Goal: Check status: Check status

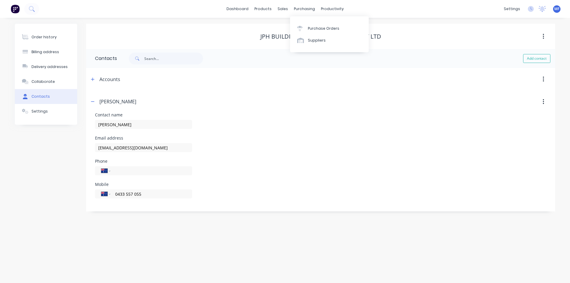
select select "AU"
click at [288, 10] on div "sales" at bounding box center [283, 8] width 16 height 9
click at [294, 38] on div "Customers" at bounding box center [302, 40] width 21 height 5
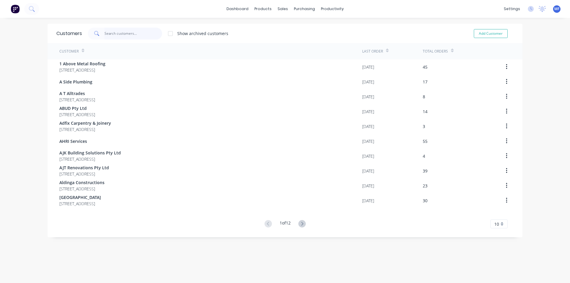
click at [120, 34] on input "text" at bounding box center [134, 34] width 58 height 12
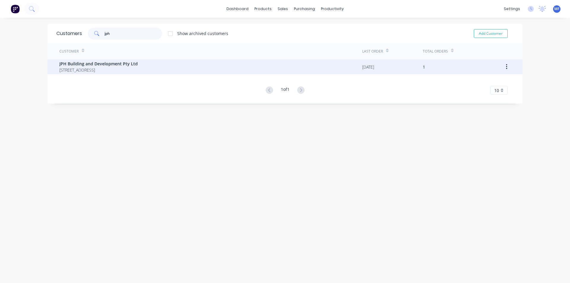
type input "jph"
click at [99, 68] on span "[STREET_ADDRESS]" at bounding box center [98, 70] width 78 height 6
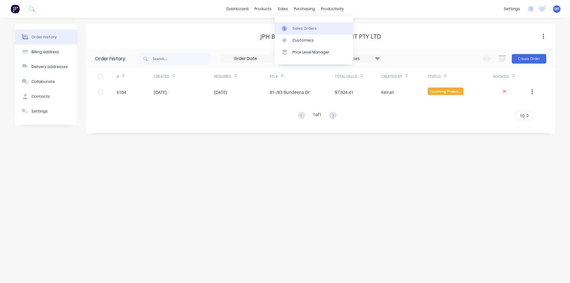
drag, startPoint x: 278, startPoint y: 5, endPoint x: 301, endPoint y: 34, distance: 36.4
click at [278, 4] on div "sales" at bounding box center [283, 8] width 16 height 9
click at [303, 39] on div "Customers" at bounding box center [302, 40] width 21 height 5
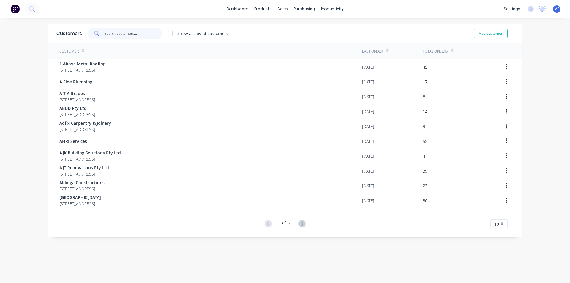
click at [137, 32] on input "text" at bounding box center [134, 34] width 58 height 12
click at [277, 5] on div "sales" at bounding box center [283, 8] width 16 height 9
click at [298, 26] on div "Sales Orders" at bounding box center [302, 28] width 24 height 5
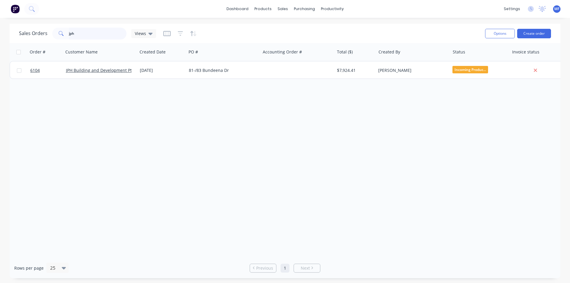
click at [104, 30] on input "jph" at bounding box center [98, 34] width 58 height 12
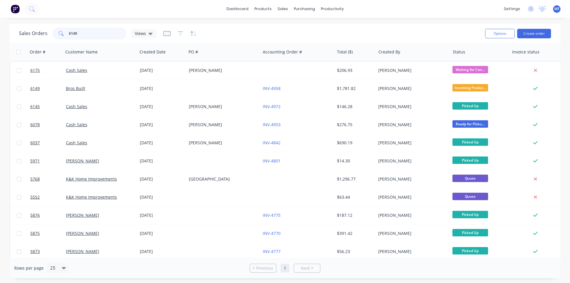
click at [83, 34] on input "6149" at bounding box center [98, 34] width 58 height 12
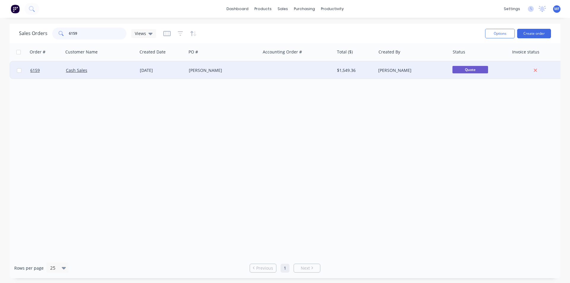
type input "6159"
click at [71, 73] on div "Cash Sales" at bounding box center [99, 70] width 66 height 6
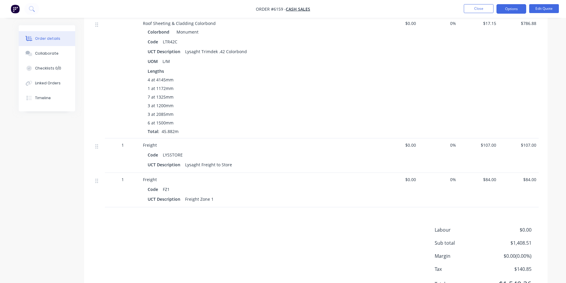
scroll to position [412, 0]
drag, startPoint x: 455, startPoint y: 70, endPoint x: 454, endPoint y: 62, distance: 7.7
click at [454, 63] on div "0%" at bounding box center [438, 77] width 40 height 122
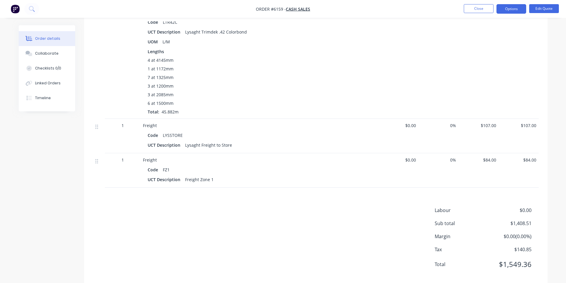
scroll to position [442, 0]
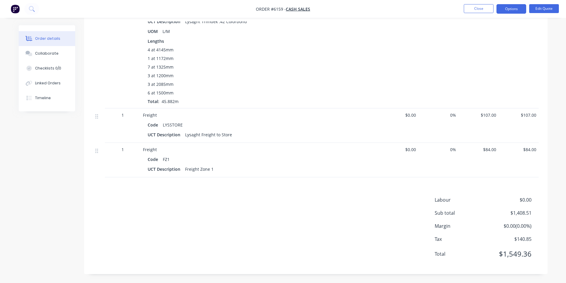
click at [294, 217] on div "Labour $0.00 Sub total $1,408.51 Margin $0.00 ( 0.00 %) Tax $140.85 Total $1,54…" at bounding box center [315, 230] width 445 height 69
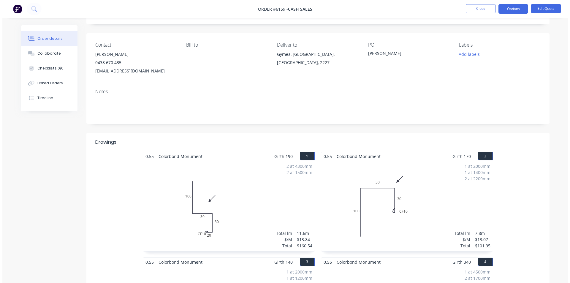
scroll to position [0, 0]
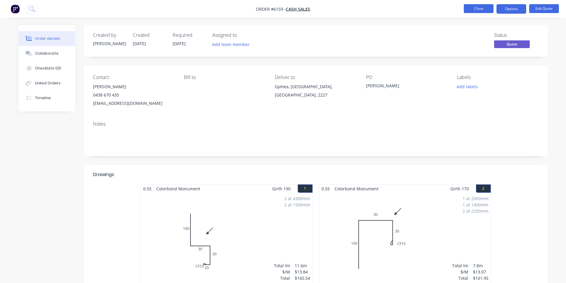
click at [466, 5] on button "Close" at bounding box center [479, 8] width 30 height 9
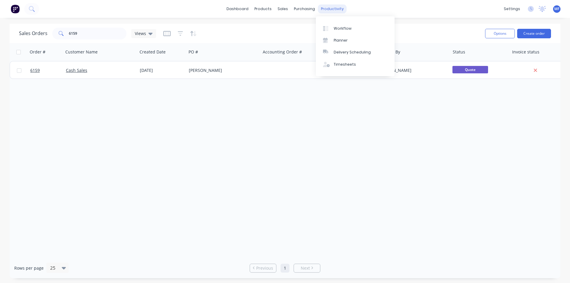
click at [326, 6] on div "productivity" at bounding box center [332, 8] width 29 height 9
click at [343, 54] on div "Delivery Scheduling" at bounding box center [352, 52] width 37 height 5
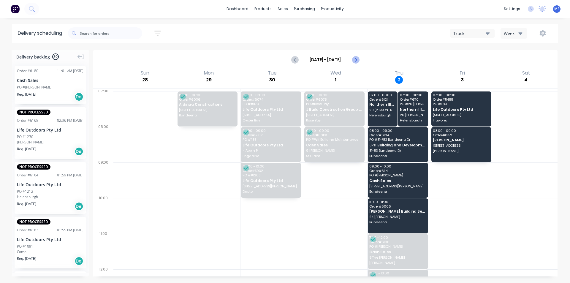
click at [353, 61] on icon "Next page" at bounding box center [355, 59] width 7 height 7
type input "[DATE] - [DATE]"
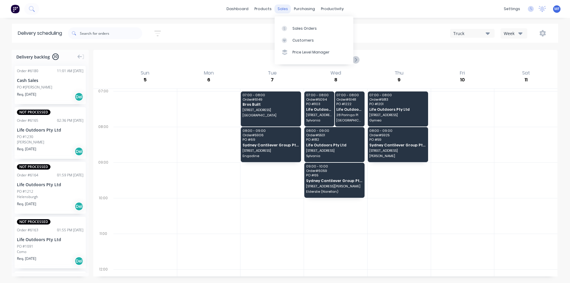
click at [284, 8] on div "sales" at bounding box center [283, 8] width 16 height 9
click at [288, 36] on link "Customers" at bounding box center [314, 40] width 79 height 12
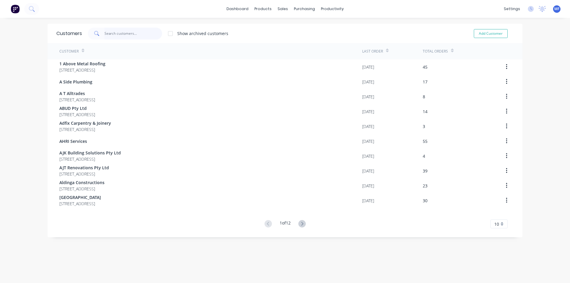
click at [139, 32] on input "text" at bounding box center [134, 34] width 58 height 12
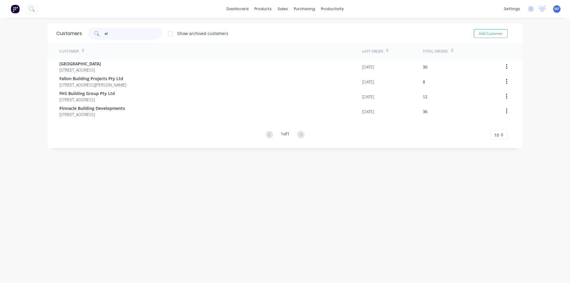
type input "a"
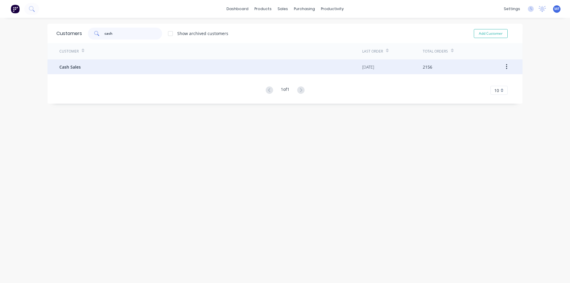
type input "cash"
click at [131, 70] on div "Cash Sales" at bounding box center [210, 66] width 303 height 15
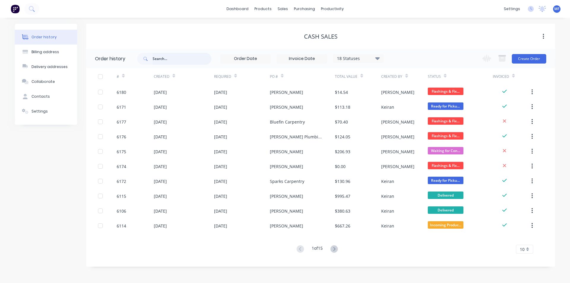
click at [170, 55] on input "text" at bounding box center [182, 59] width 59 height 12
type input "ali"
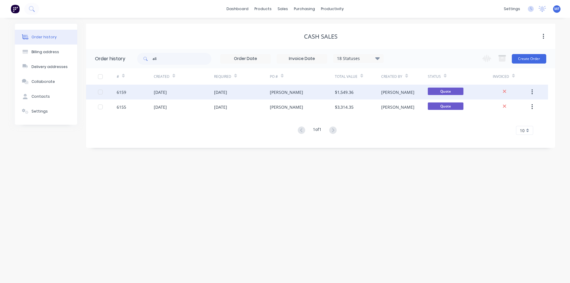
click at [156, 90] on div "[DATE]" at bounding box center [160, 92] width 13 height 6
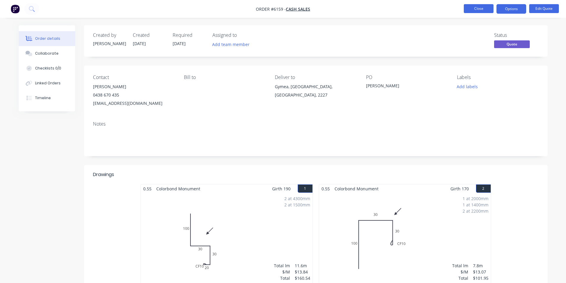
click at [484, 9] on button "Close" at bounding box center [479, 8] width 30 height 9
